Goal: Information Seeking & Learning: Learn about a topic

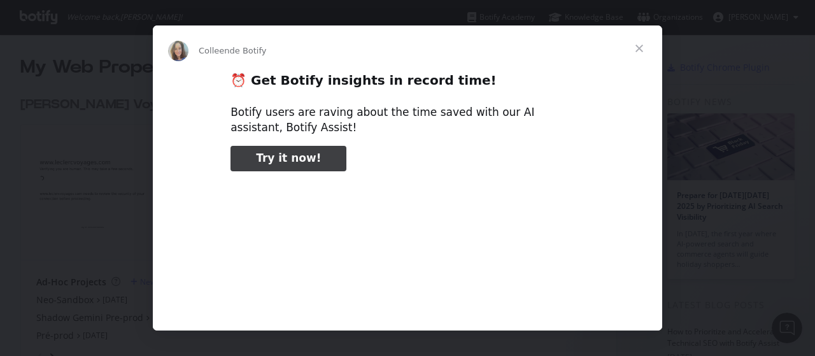
type input "42343"
click at [640, 44] on span "Fermer" at bounding box center [640, 48] width 46 height 46
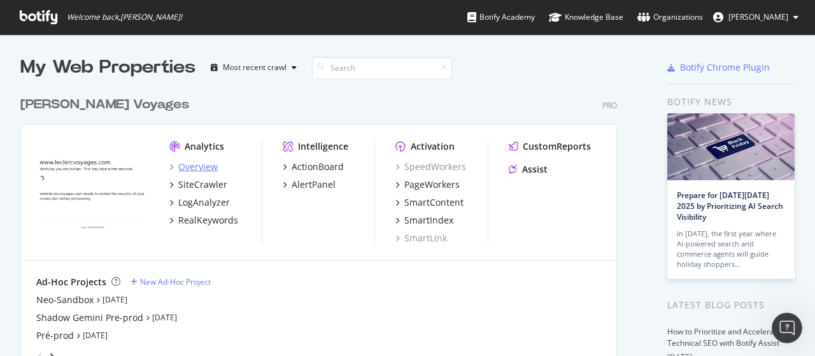
click at [212, 165] on div "Overview" at bounding box center [197, 167] width 39 height 13
